Goal: Find contact information: Find contact information

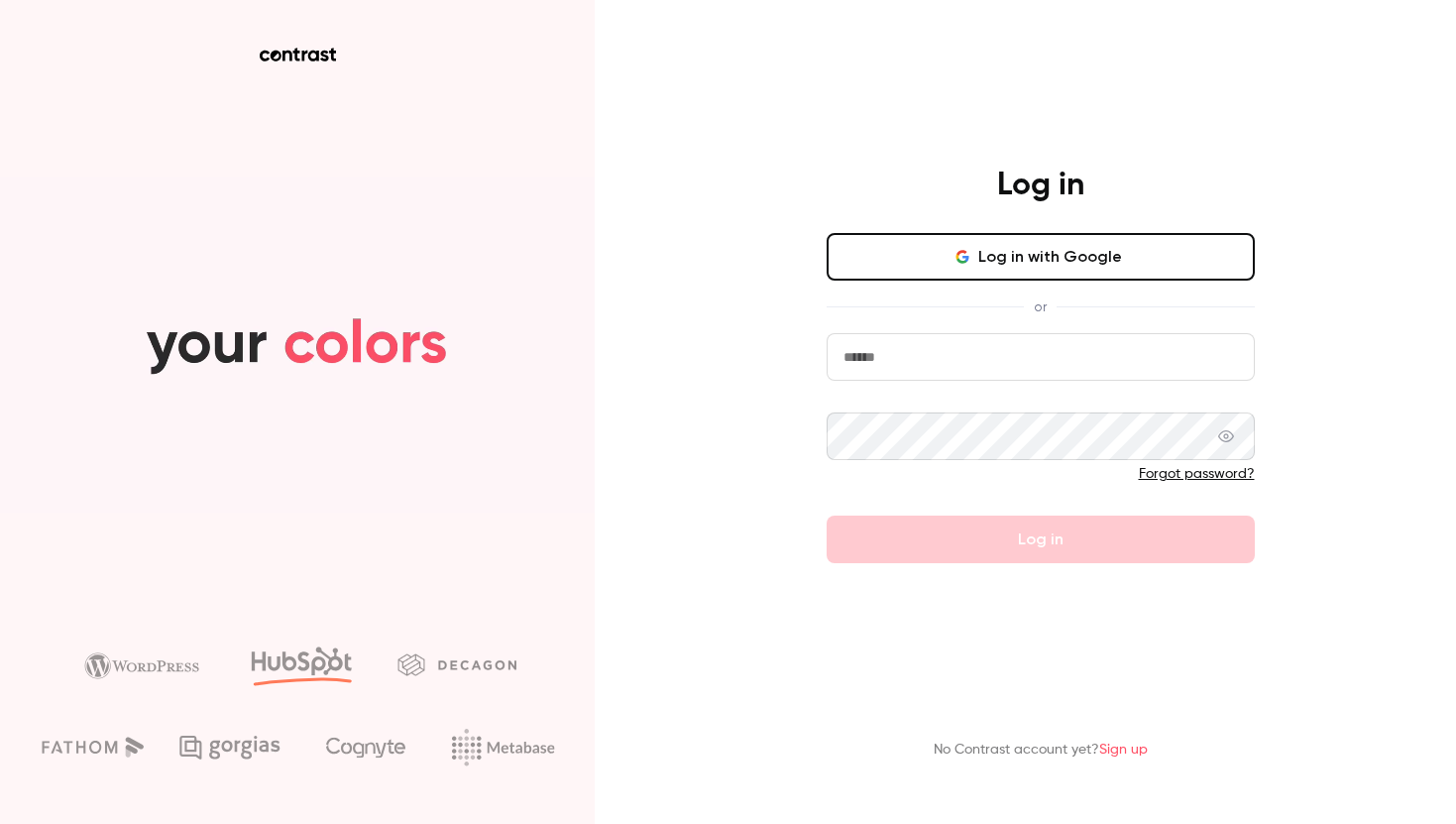
click at [1048, 268] on button "Log in with Google" at bounding box center [1040, 257] width 428 height 48
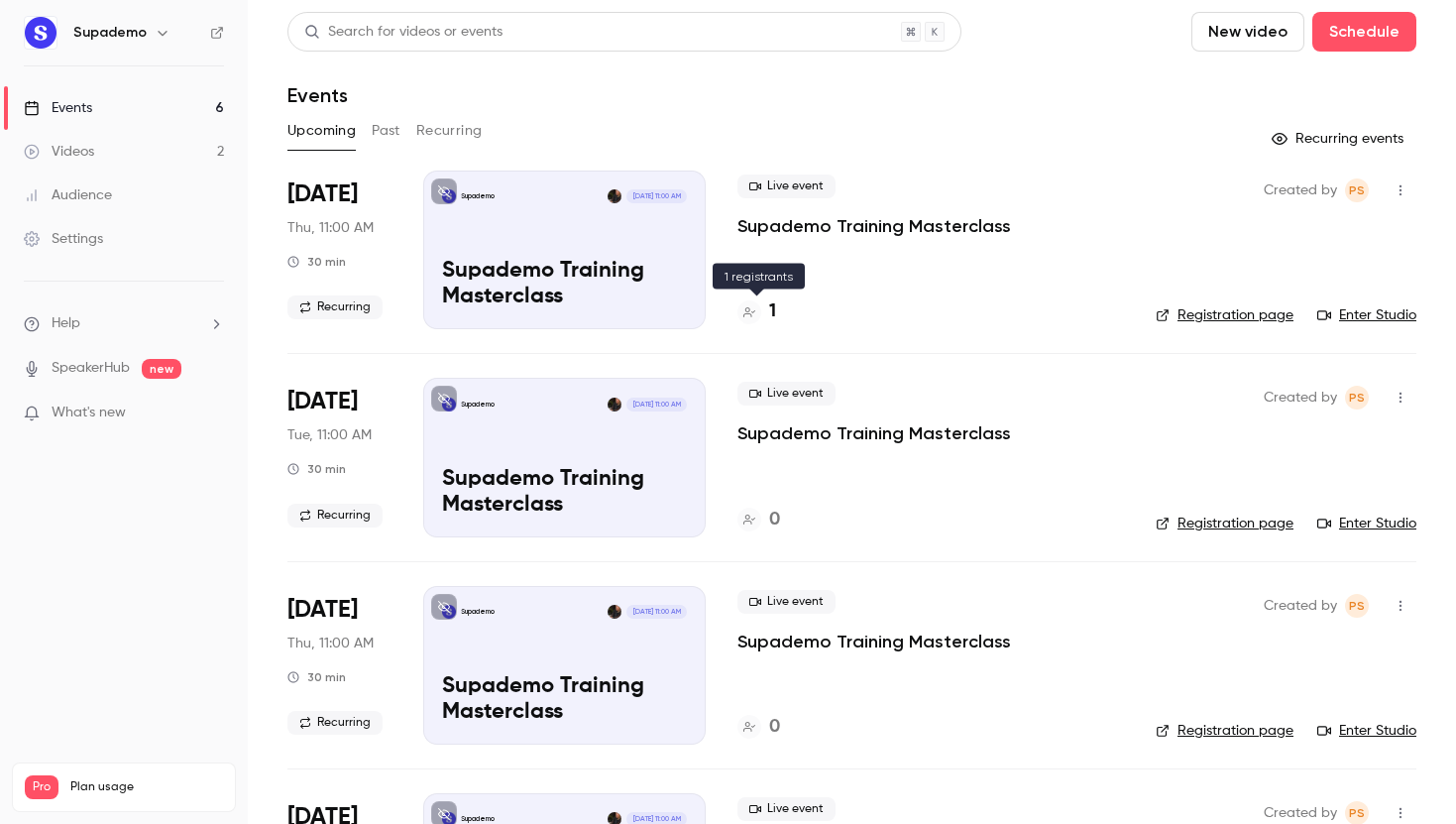
click at [773, 307] on h4 "1" at bounding box center [772, 312] width 7 height 27
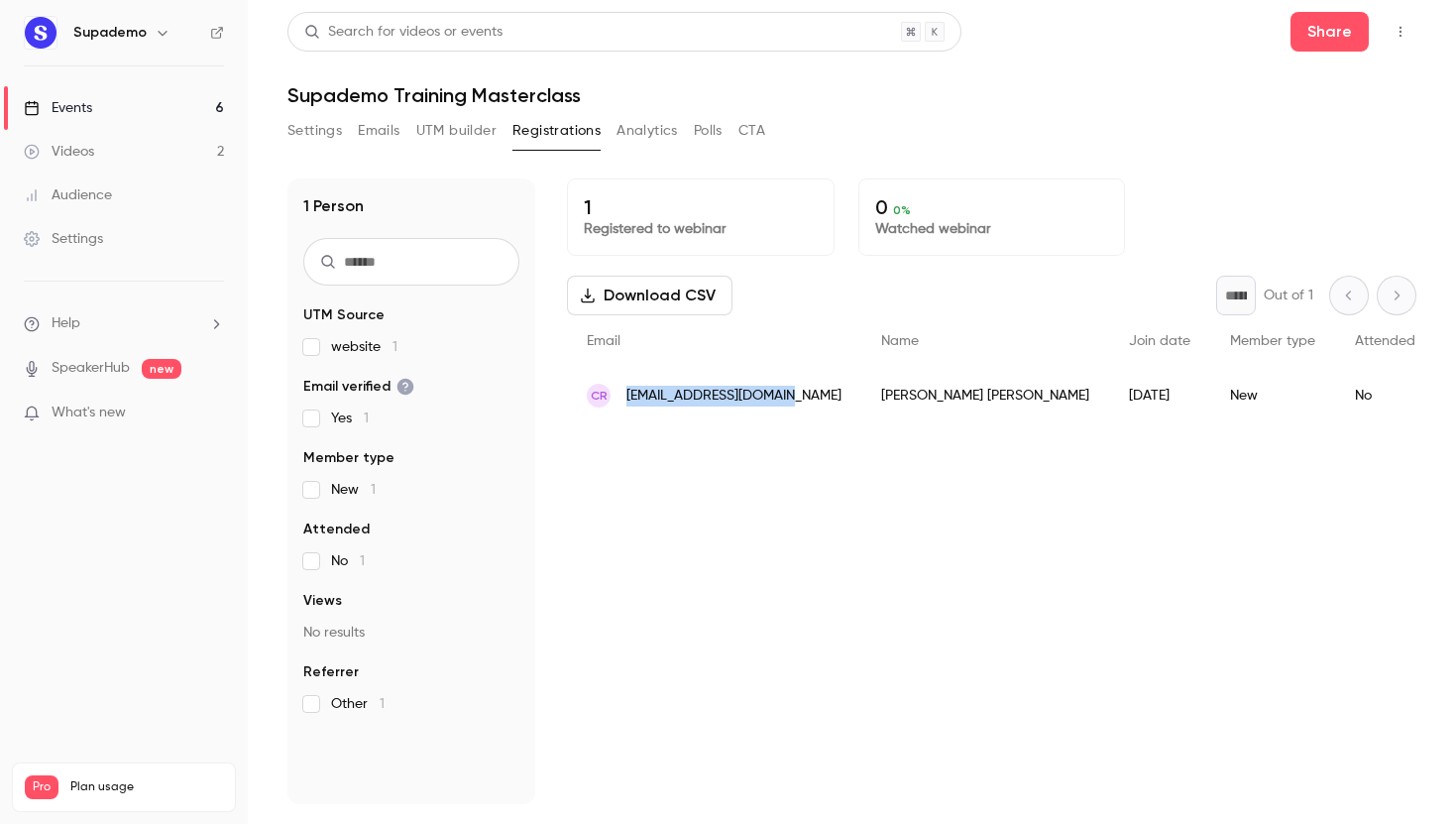
drag, startPoint x: 786, startPoint y: 393, endPoint x: 624, endPoint y: 400, distance: 162.2
click at [624, 400] on div "CR [EMAIL_ADDRESS][DOMAIN_NAME]" at bounding box center [714, 395] width 295 height 56
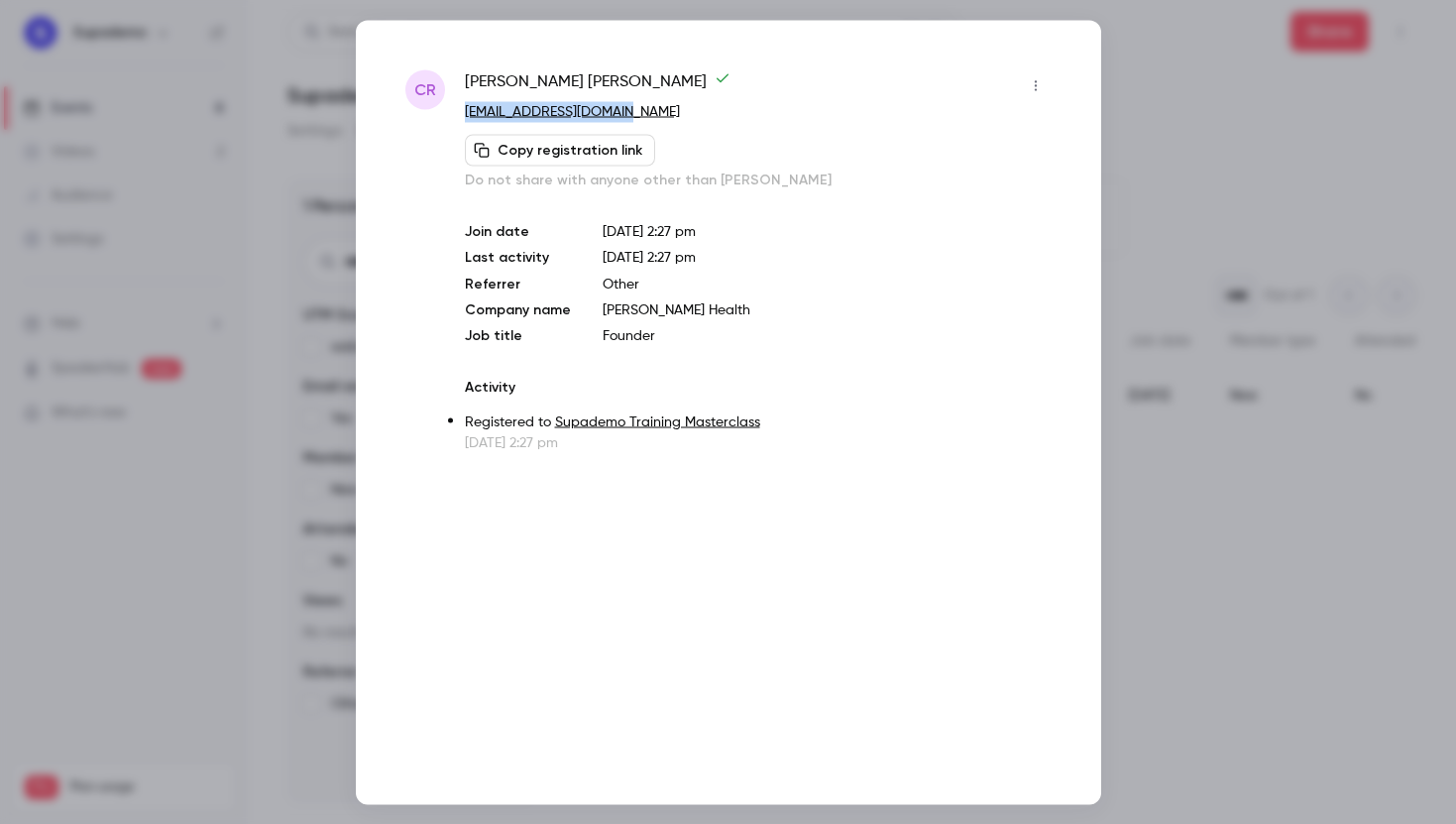
drag, startPoint x: 646, startPoint y: 112, endPoint x: 461, endPoint y: 114, distance: 185.0
click at [461, 114] on div "CR [PERSON_NAME] [EMAIL_ADDRESS][DOMAIN_NAME] Copy registration link Do not sha…" at bounding box center [728, 260] width 646 height 382
copy link "[EMAIL_ADDRESS][DOMAIN_NAME]"
click at [1207, 164] on div at bounding box center [728, 412] width 1456 height 824
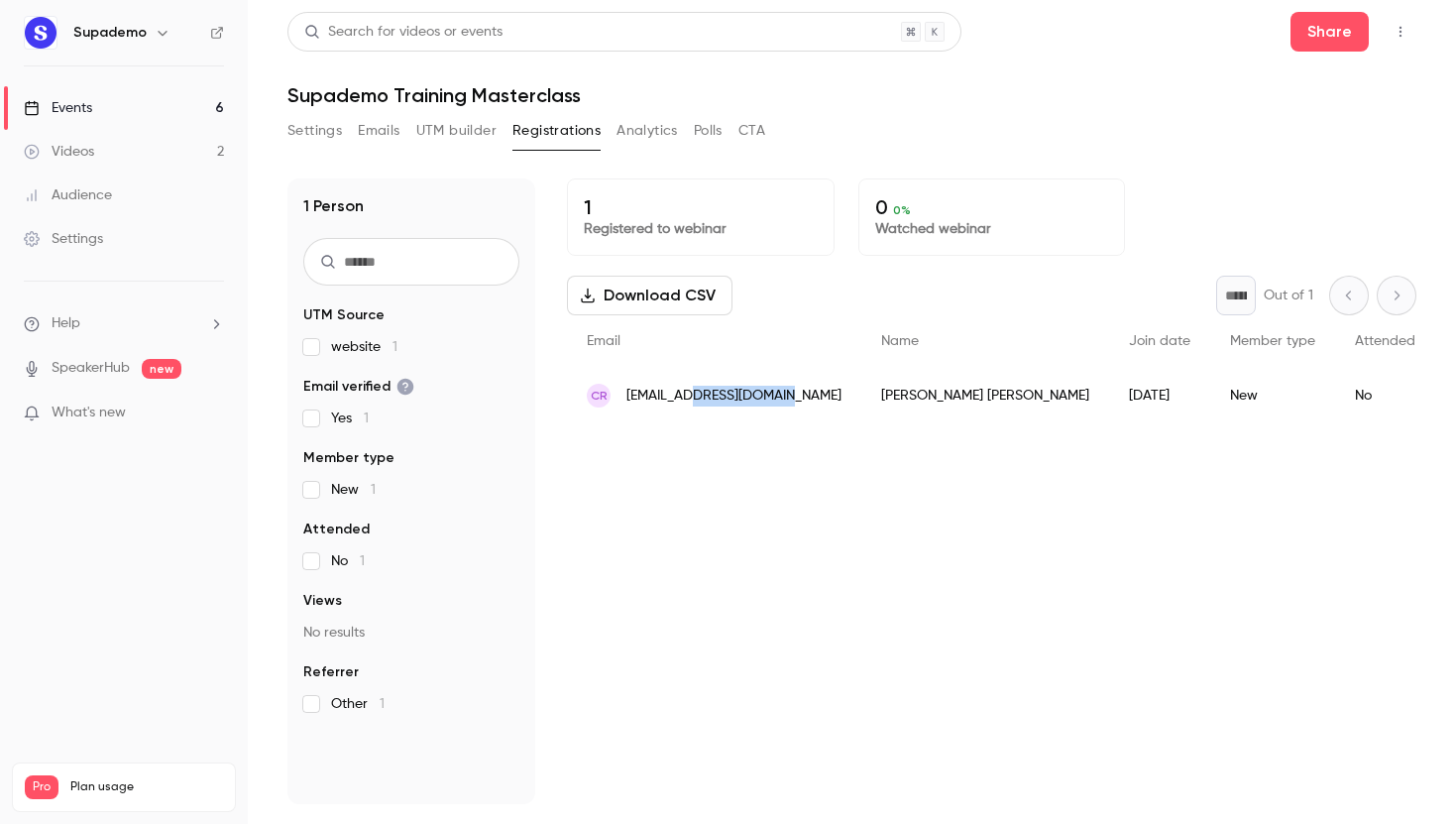
drag, startPoint x: 795, startPoint y: 400, endPoint x: 690, endPoint y: 403, distance: 105.0
click at [690, 403] on div "CR [EMAIL_ADDRESS][DOMAIN_NAME]" at bounding box center [714, 395] width 295 height 56
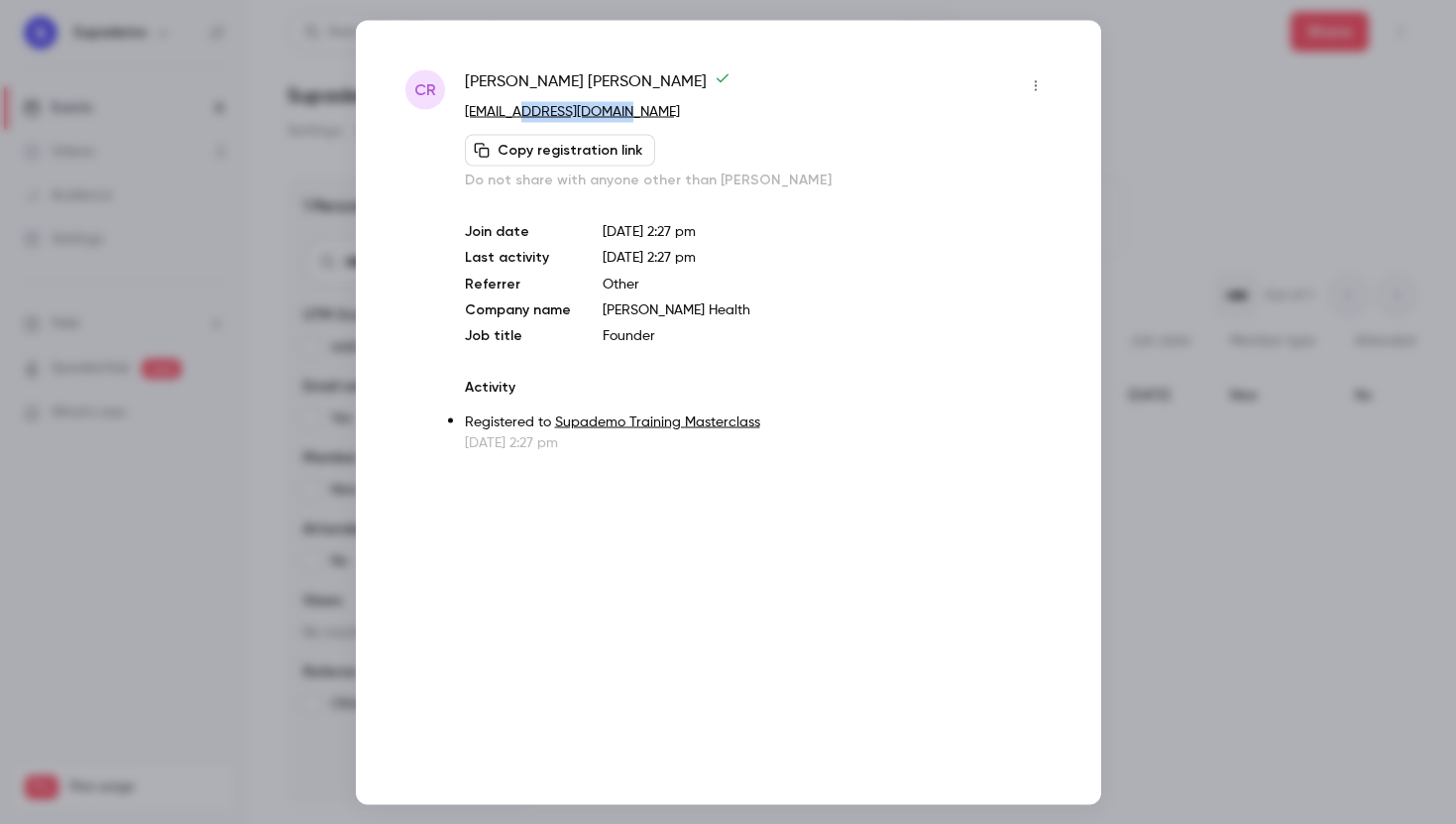
drag, startPoint x: 638, startPoint y: 113, endPoint x: 524, endPoint y: 120, distance: 114.2
click at [524, 120] on p "[EMAIL_ADDRESS][DOMAIN_NAME]" at bounding box center [757, 111] width 587 height 21
copy link "[DOMAIN_NAME]"
click at [622, 112] on p "[EMAIL_ADDRESS][DOMAIN_NAME]" at bounding box center [757, 111] width 587 height 21
drag, startPoint x: 640, startPoint y: 111, endPoint x: 460, endPoint y: 113, distance: 180.0
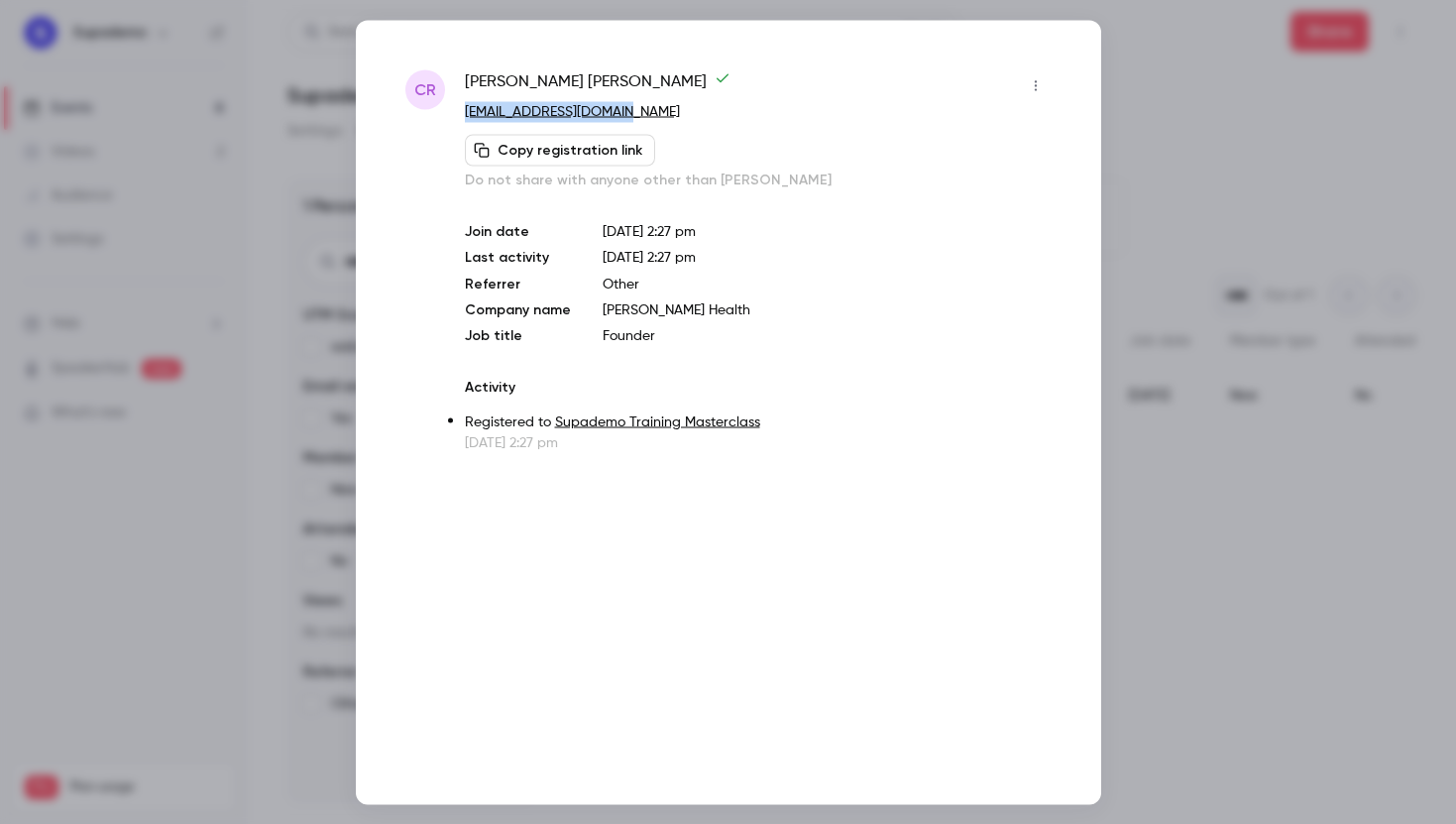
click at [460, 113] on div "CR [PERSON_NAME] [EMAIL_ADDRESS][DOMAIN_NAME] Copy registration link Do not sha…" at bounding box center [728, 260] width 646 height 382
copy link "[EMAIL_ADDRESS][DOMAIN_NAME]"
click at [1246, 79] on div at bounding box center [728, 412] width 1456 height 824
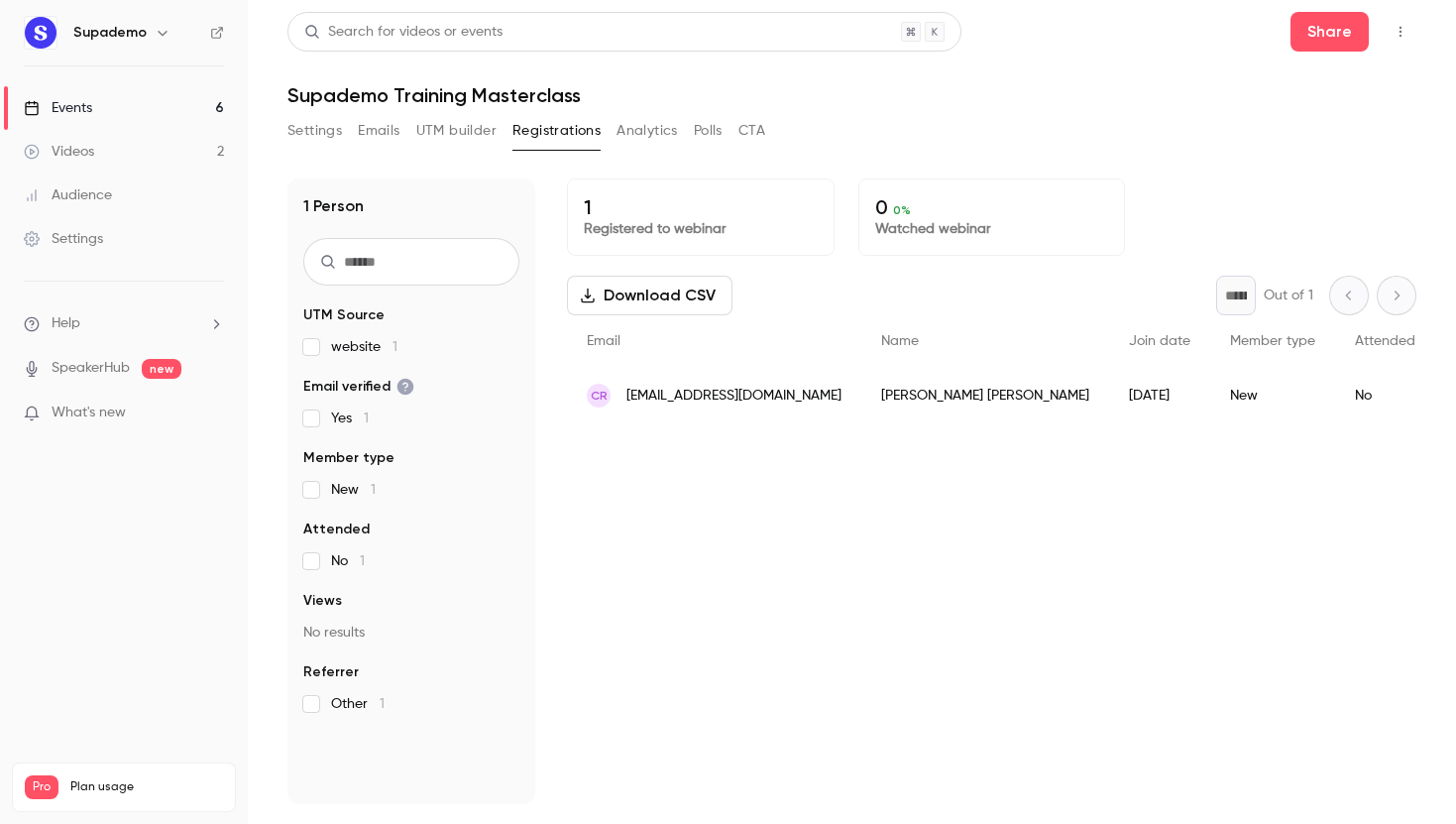
click at [118, 112] on link "Events 6" at bounding box center [124, 108] width 248 height 44
